Goal: Task Accomplishment & Management: Complete application form

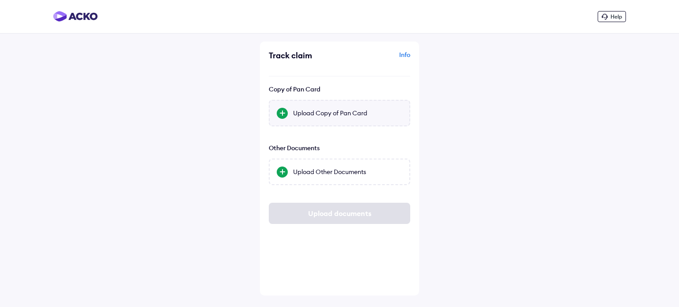
click at [318, 109] on div "Upload Copy of Pan Card" at bounding box center [347, 113] width 109 height 9
click at [0, 0] on input "Upload Copy of Pan Card" at bounding box center [0, 0] width 0 height 0
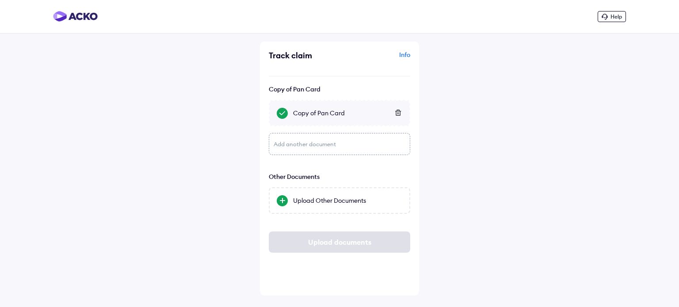
click at [288, 145] on div "Add another document" at bounding box center [339, 144] width 141 height 22
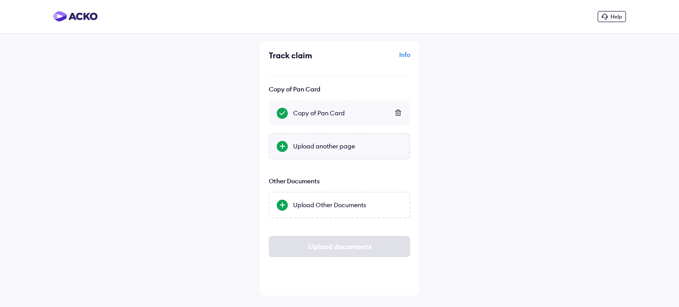
click at [286, 142] on div at bounding box center [282, 146] width 11 height 11
click at [0, 0] on input "Upload another page" at bounding box center [0, 0] width 0 height 0
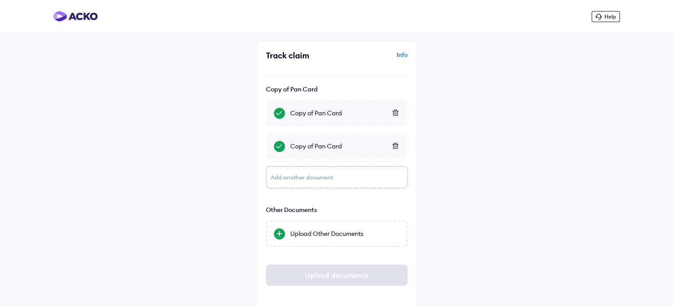
click at [392, 145] on icon at bounding box center [395, 146] width 7 height 6
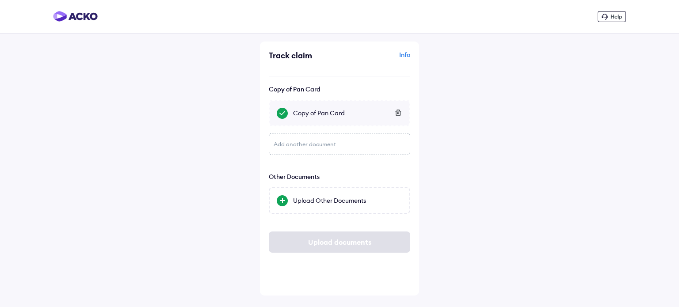
click at [281, 143] on div "Add another document" at bounding box center [339, 144] width 141 height 22
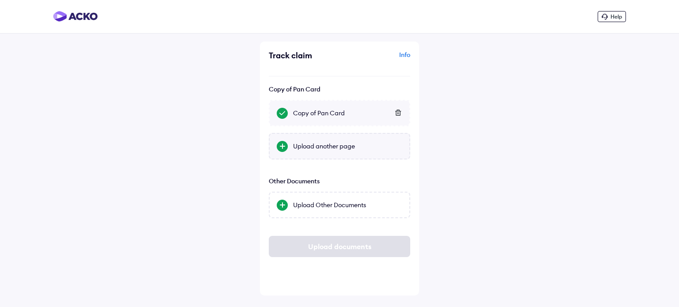
click at [285, 146] on div at bounding box center [282, 146] width 11 height 11
click at [0, 0] on input "Upload another page" at bounding box center [0, 0] width 0 height 0
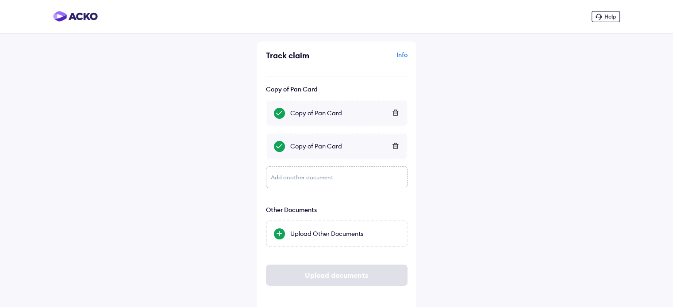
click at [393, 145] on icon at bounding box center [395, 146] width 6 height 6
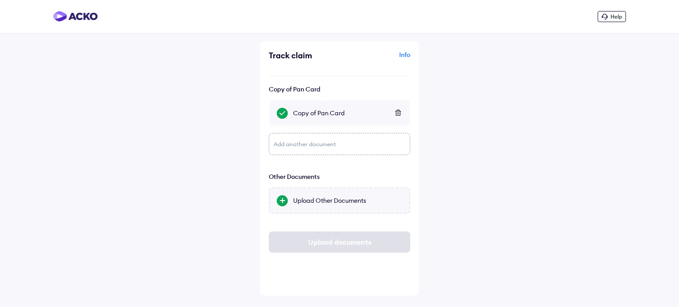
click at [316, 203] on div "Upload Other Documents" at bounding box center [347, 200] width 109 height 9
click at [0, 0] on input "Upload Other Documents" at bounding box center [0, 0] width 0 height 0
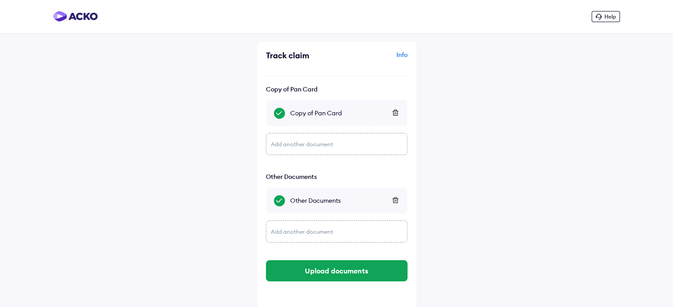
click at [283, 232] on div "Add another document" at bounding box center [336, 232] width 141 height 22
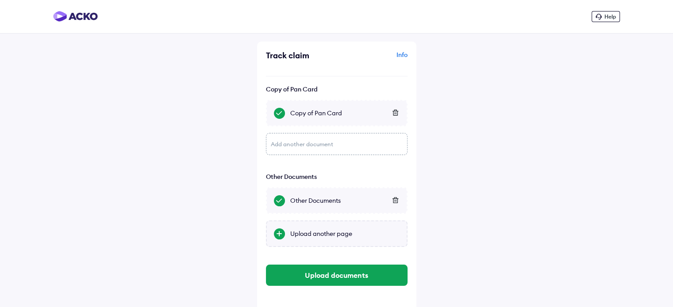
click at [283, 233] on div at bounding box center [279, 234] width 11 height 11
click at [0, 0] on input "Upload another page" at bounding box center [0, 0] width 0 height 0
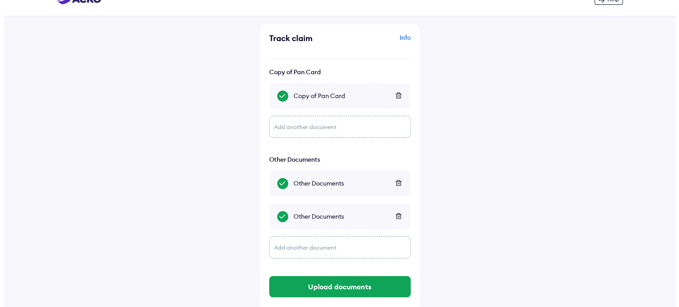
scroll to position [34, 0]
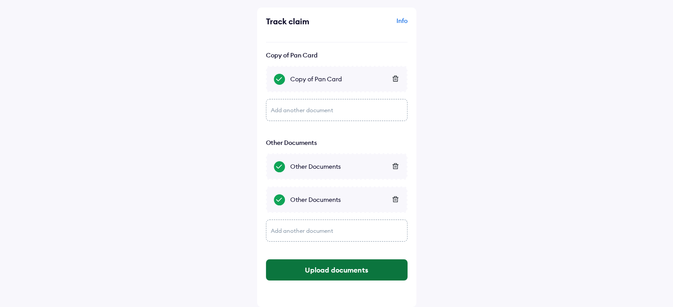
click at [331, 270] on button "Upload documents" at bounding box center [336, 270] width 141 height 21
